Goal: Find specific page/section: Find specific page/section

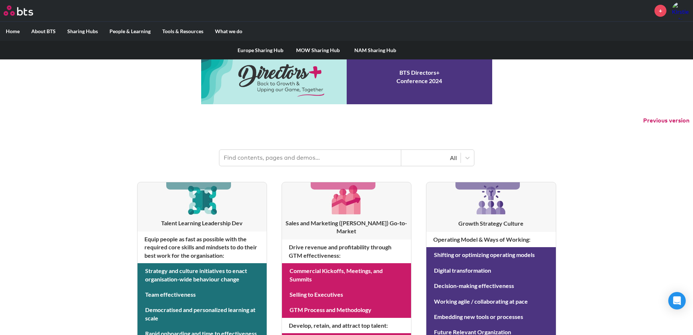
click at [310, 50] on link "MOW Sharing Hub" at bounding box center [318, 50] width 58 height 19
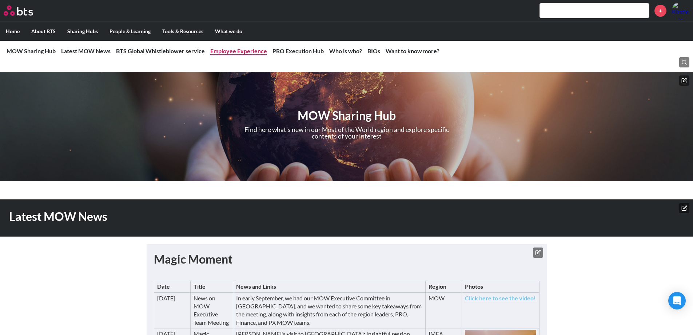
click at [238, 53] on link "Employee Experience" at bounding box center [238, 50] width 57 height 7
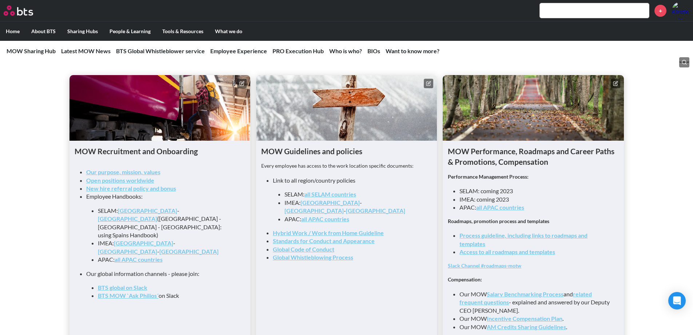
scroll to position [719, 0]
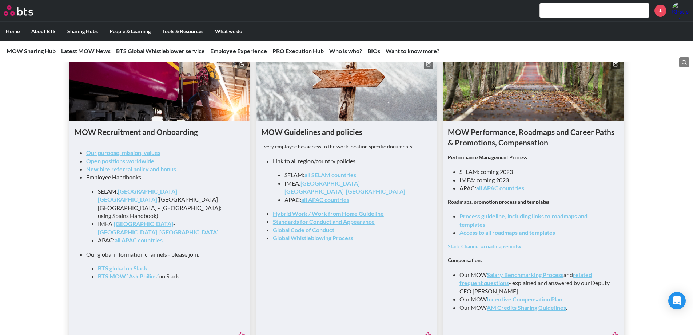
click at [344, 218] on link "Standards for Conduct and Appearance" at bounding box center [324, 221] width 102 height 7
